Goal: Task Accomplishment & Management: Use online tool/utility

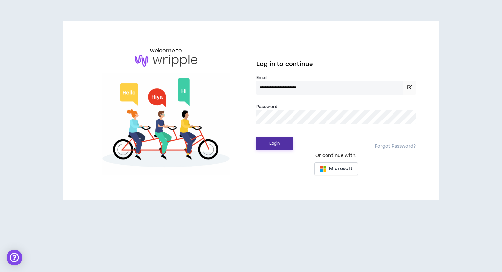
click at [284, 144] on button "Login" at bounding box center [274, 143] width 37 height 12
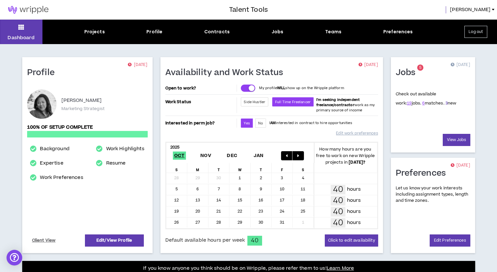
click at [445, 105] on link "3" at bounding box center [446, 103] width 2 height 6
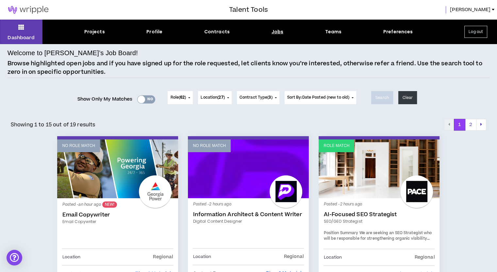
scroll to position [65, 0]
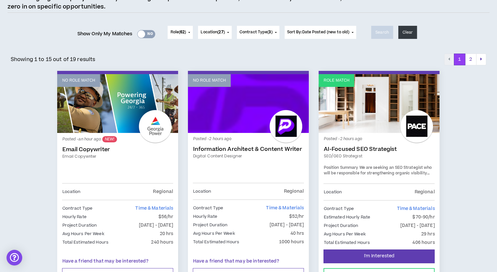
click at [146, 33] on div "Yes No" at bounding box center [146, 34] width 18 height 8
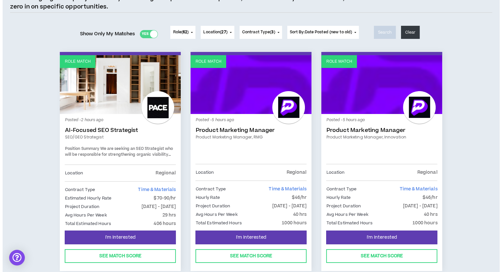
scroll to position [0, 0]
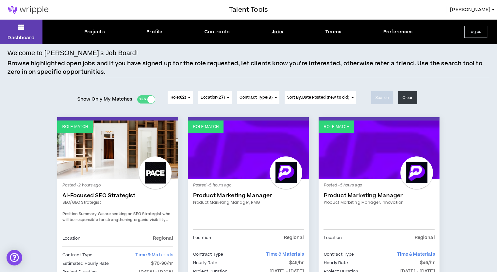
click at [471, 28] on button "Log out" at bounding box center [475, 32] width 23 height 12
